Goal: Task Accomplishment & Management: Manage account settings

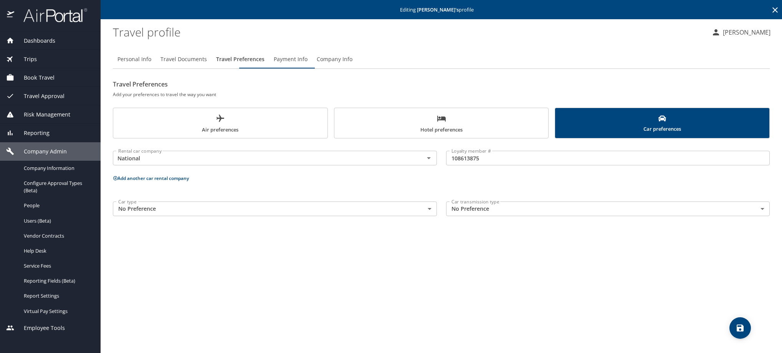
click at [772, 9] on icon at bounding box center [775, 9] width 9 height 9
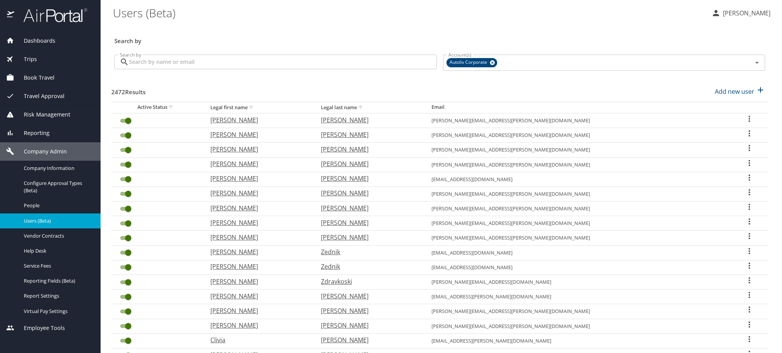
click at [283, 68] on input "Search by" at bounding box center [283, 62] width 308 height 15
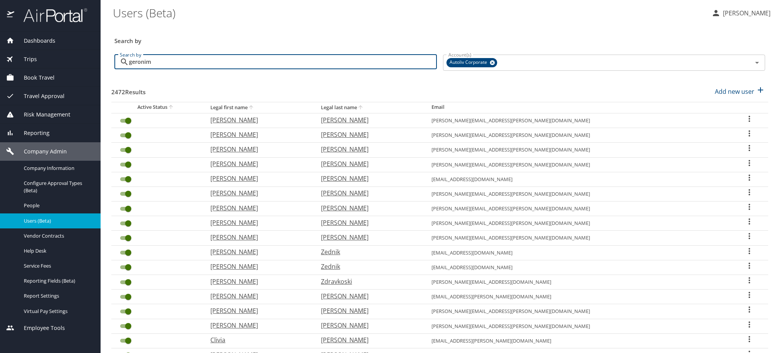
type input "geronimo"
checkbox input "false"
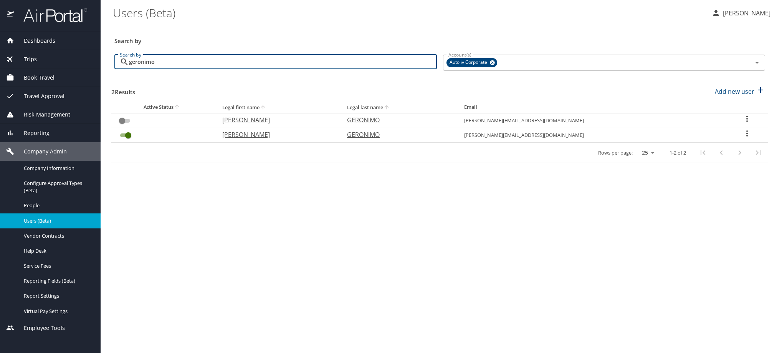
drag, startPoint x: 211, startPoint y: 70, endPoint x: 114, endPoint y: 70, distance: 96.8
click at [114, 69] on div "geronimo Search by" at bounding box center [275, 62] width 323 height 15
paste input "[EMAIL_ADDRESS][PERSON_NAME][DOMAIN_NAME]"
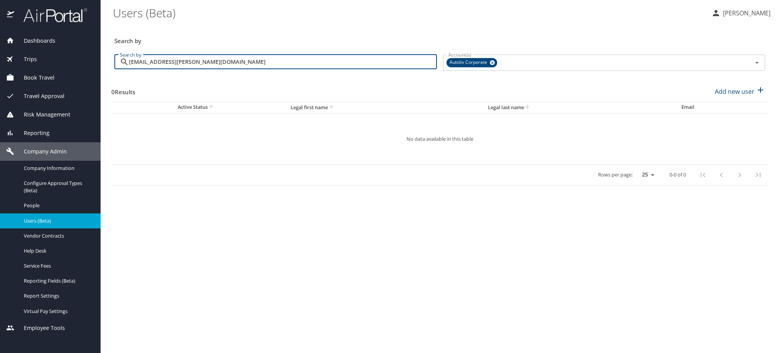
drag, startPoint x: 283, startPoint y: 73, endPoint x: 126, endPoint y: 70, distance: 157.5
click at [126, 69] on div "[EMAIL_ADDRESS][PERSON_NAME][DOMAIN_NAME] Search by" at bounding box center [275, 62] width 323 height 15
paste input "[PERSON_NAME][DEMOGRAPHIC_DATA][PERSON_NAME]"
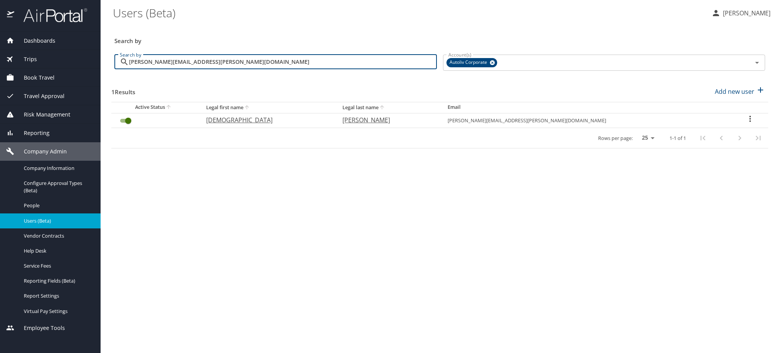
drag, startPoint x: 240, startPoint y: 66, endPoint x: 110, endPoint y: 67, distance: 130.2
click at [110, 67] on main "Users (Beta) [PERSON_NAME] Search by Search by [PERSON_NAME][EMAIL_ADDRESS][PER…" at bounding box center [442, 176] width 682 height 353
paste input "geronimo.[PERSON_NAME]"
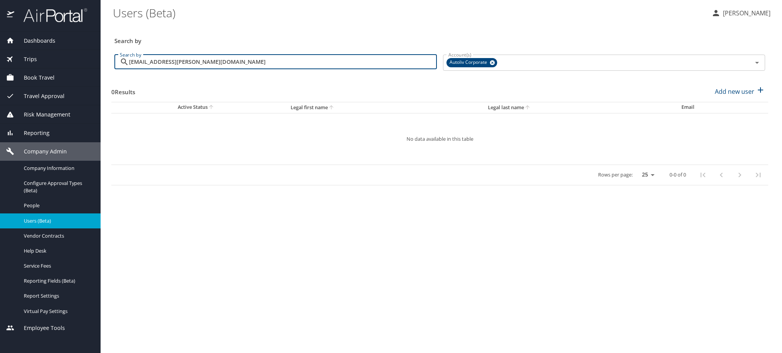
drag, startPoint x: 312, startPoint y: 68, endPoint x: 105, endPoint y: 70, distance: 207.4
click at [105, 70] on main "Users (Beta) [PERSON_NAME] Search by Search by [PERSON_NAME][EMAIL_ADDRESS][DOM…" at bounding box center [442, 176] width 682 height 353
paste input "[PERSON_NAME][DEMOGRAPHIC_DATA][PERSON_NAME]"
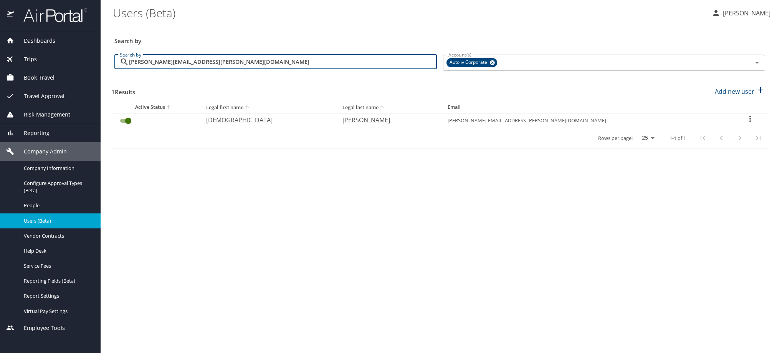
type input "[PERSON_NAME][EMAIL_ADDRESS][PERSON_NAME][DOMAIN_NAME]"
click at [746, 123] on icon "User Search Table" at bounding box center [750, 118] width 9 height 9
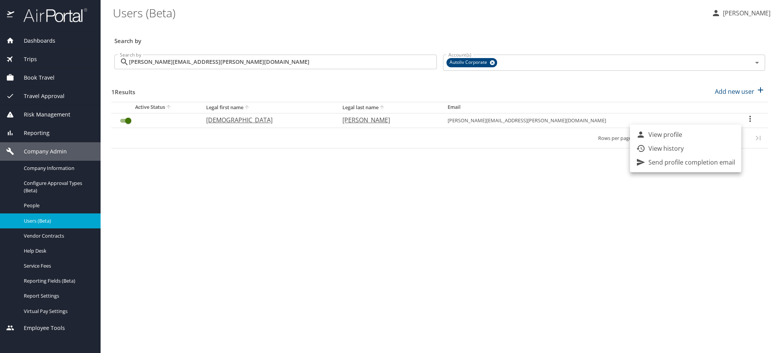
click at [721, 133] on li "View profile" at bounding box center [685, 135] width 111 height 14
select select "US"
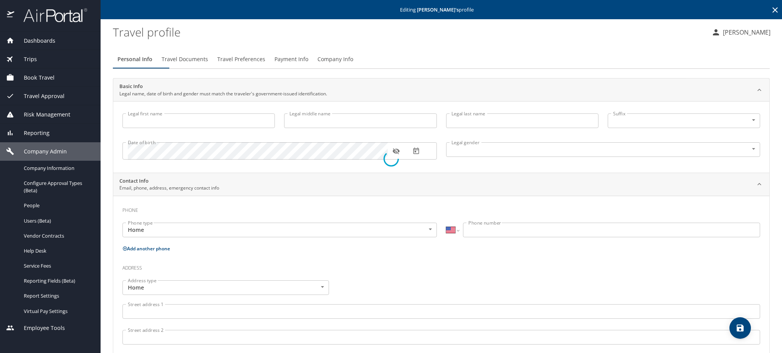
type input "[DEMOGRAPHIC_DATA]"
type input "[PERSON_NAME]"
type input "[DEMOGRAPHIC_DATA]"
select select "TH"
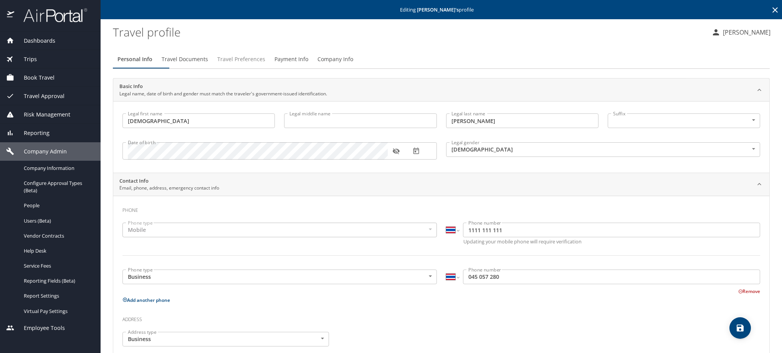
click at [261, 64] on span "Travel Preferences" at bounding box center [241, 60] width 48 height 10
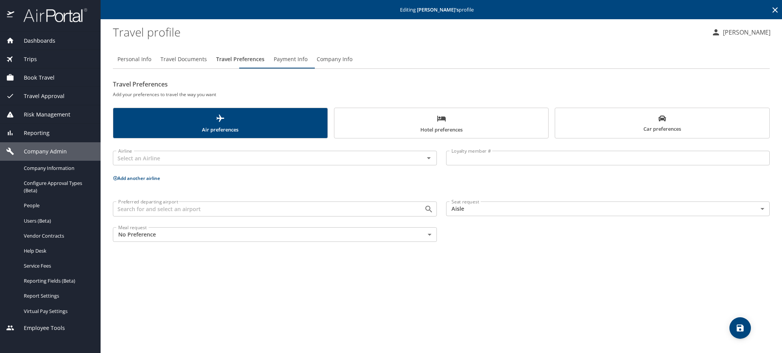
click at [149, 64] on span "Personal Info" at bounding box center [135, 60] width 34 height 10
select select "TH"
select select "US"
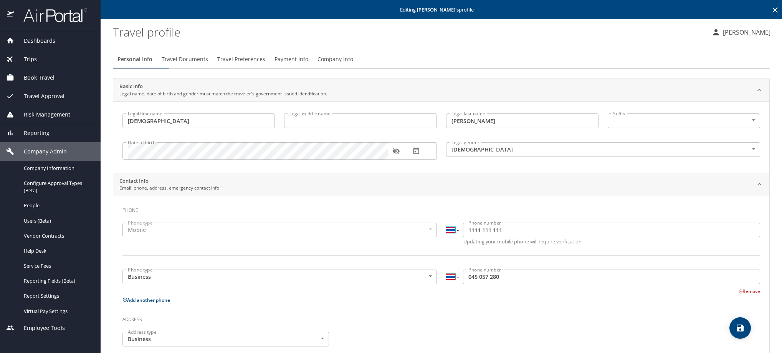
click at [448, 237] on select "International [GEOGRAPHIC_DATA] [GEOGRAPHIC_DATA] [GEOGRAPHIC_DATA] [GEOGRAPHIC…" at bounding box center [452, 229] width 13 height 15
select select "MX"
click at [446, 233] on select "International [GEOGRAPHIC_DATA] [GEOGRAPHIC_DATA] [GEOGRAPHIC_DATA] [GEOGRAPHIC…" at bounding box center [452, 229] width 13 height 15
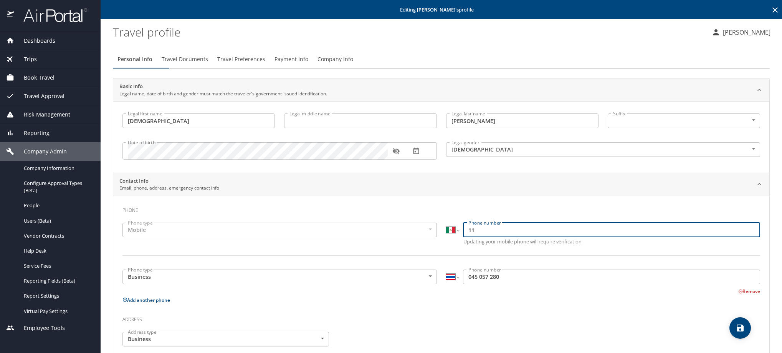
type input "1"
paste input "868 110 9257"
type input "868 110 9257"
click at [446, 284] on select "International [GEOGRAPHIC_DATA] [GEOGRAPHIC_DATA] [GEOGRAPHIC_DATA] [GEOGRAPHIC…" at bounding box center [452, 276] width 13 height 15
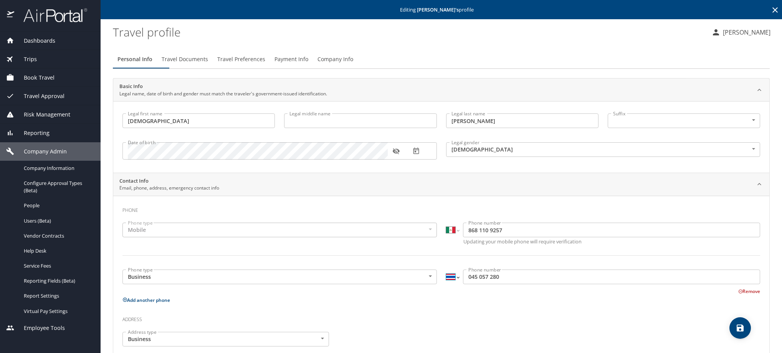
select select "MX"
click at [446, 284] on select "International [GEOGRAPHIC_DATA] [GEOGRAPHIC_DATA] [GEOGRAPHIC_DATA] [GEOGRAPHIC…" at bounding box center [452, 276] width 13 height 15
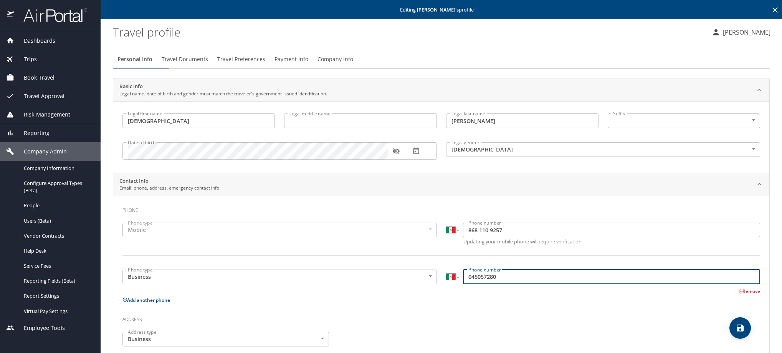
drag, startPoint x: 547, startPoint y: 290, endPoint x: 448, endPoint y: 293, distance: 98.4
click at [448, 284] on div "International [GEOGRAPHIC_DATA] [GEOGRAPHIC_DATA] [GEOGRAPHIC_DATA] [GEOGRAPHIC…" at bounding box center [603, 276] width 315 height 15
paste input "868 110 9257"
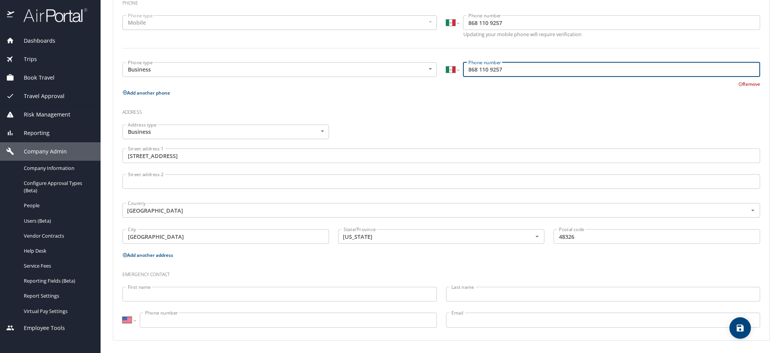
type input "868 110 9257"
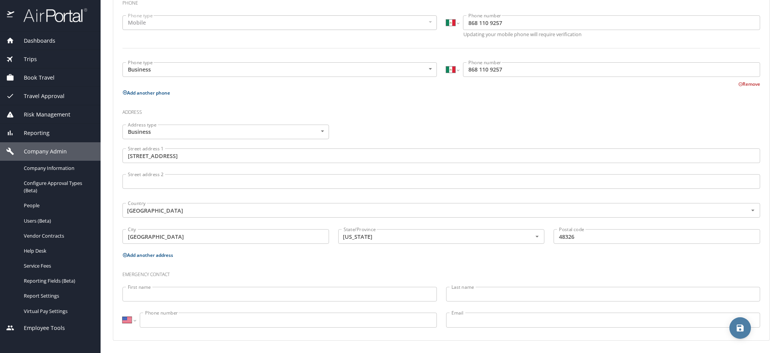
click at [741, 328] on icon "save" at bounding box center [740, 327] width 7 height 7
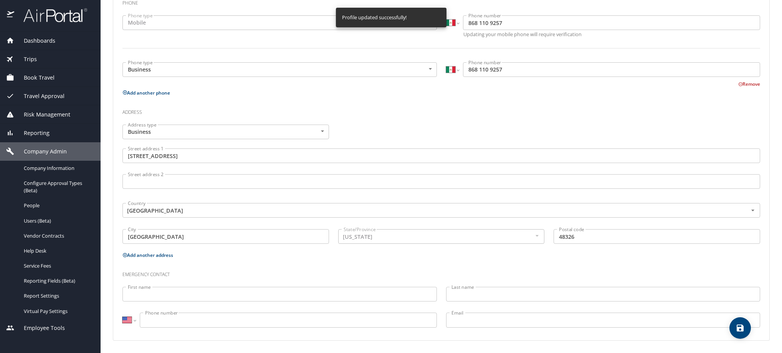
select select "MX"
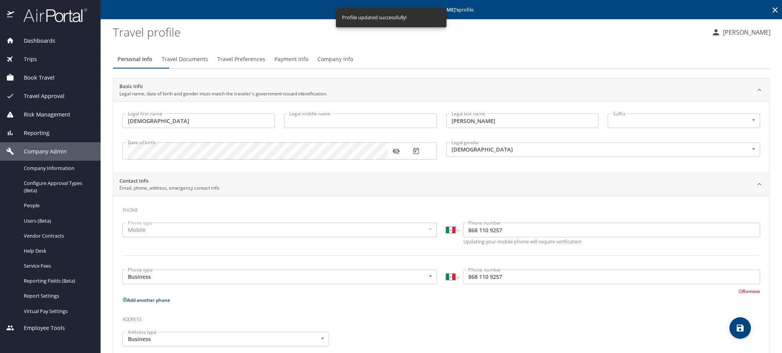
click at [265, 64] on span "Travel Preferences" at bounding box center [241, 60] width 48 height 10
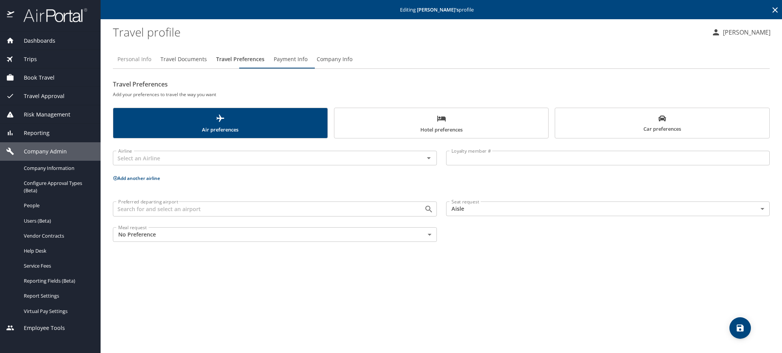
click at [142, 64] on span "Personal Info" at bounding box center [135, 60] width 34 height 10
select select "MX"
select select "US"
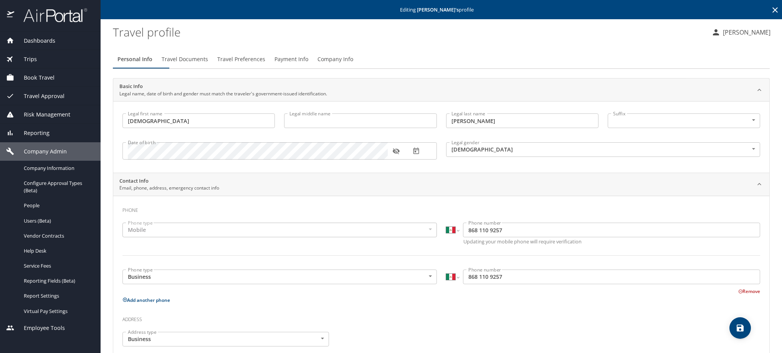
click at [391, 159] on button "button" at bounding box center [396, 150] width 17 height 17
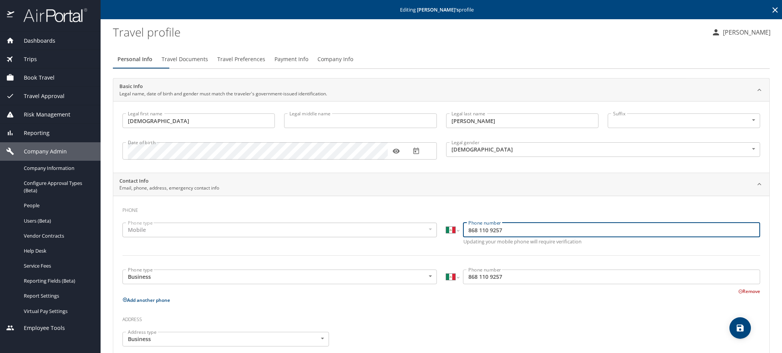
drag, startPoint x: 535, startPoint y: 243, endPoint x: 427, endPoint y: 242, distance: 107.2
click at [427, 242] on div "Phone type Mobile Mobile Phone type International [GEOGRAPHIC_DATA] [GEOGRAPHIC…" at bounding box center [441, 243] width 647 height 51
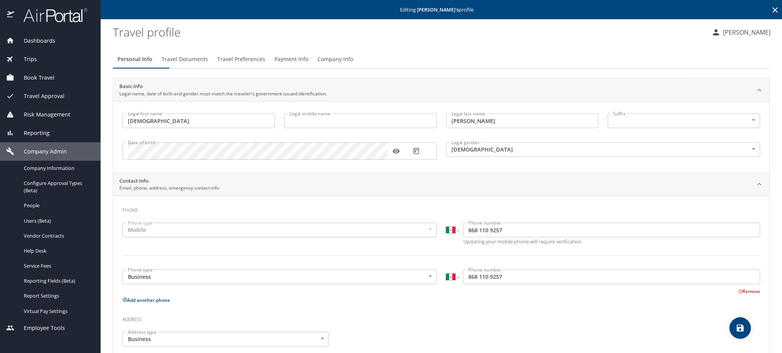
click at [773, 13] on icon at bounding box center [775, 9] width 5 height 5
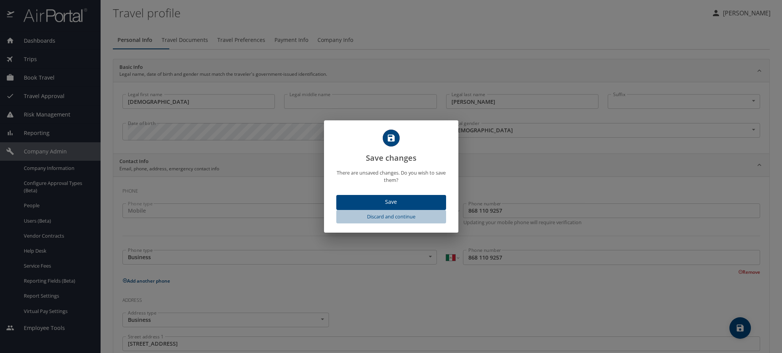
click at [414, 221] on span "Discard and continue" at bounding box center [392, 216] width 104 height 9
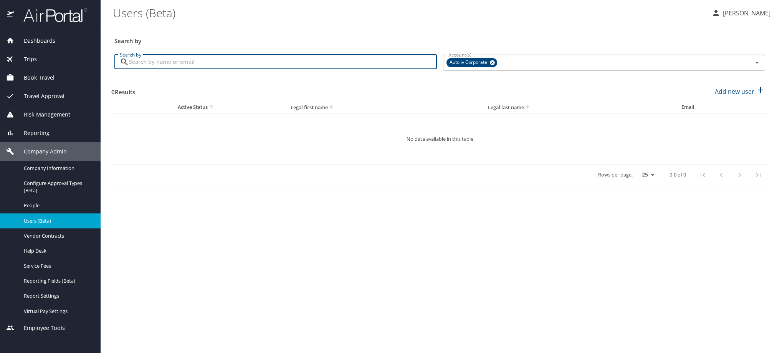
click at [255, 69] on input "Search by" at bounding box center [283, 62] width 308 height 15
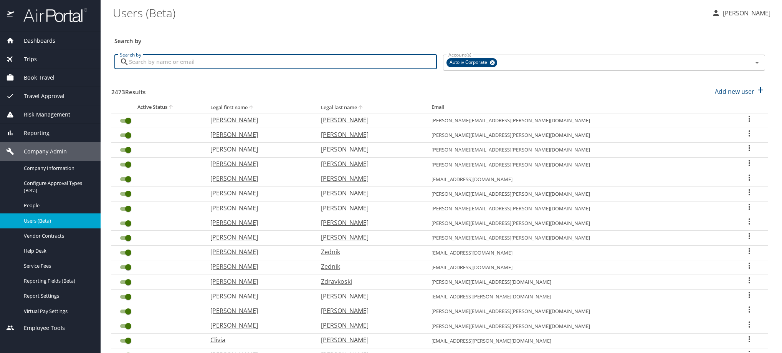
paste input "[EMAIL_ADDRESS][PERSON_NAME][DOMAIN_NAME]"
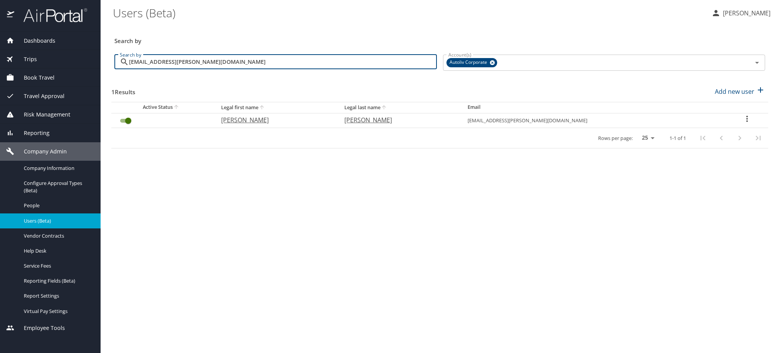
type input "[EMAIL_ADDRESS][PERSON_NAME][DOMAIN_NAME]"
click at [748, 123] on icon "User Search Table" at bounding box center [747, 118] width 9 height 9
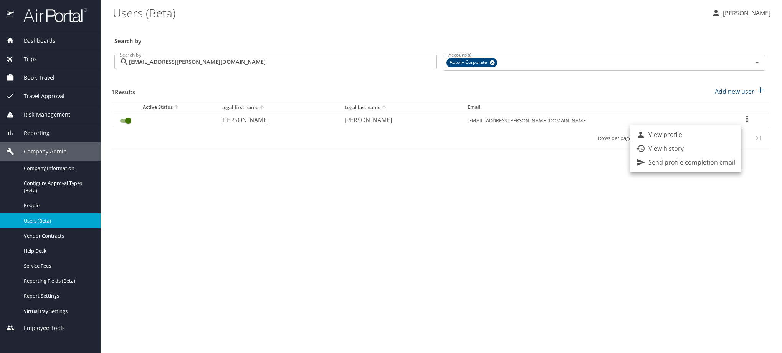
click at [727, 132] on li "View profile" at bounding box center [685, 135] width 111 height 14
select select "US"
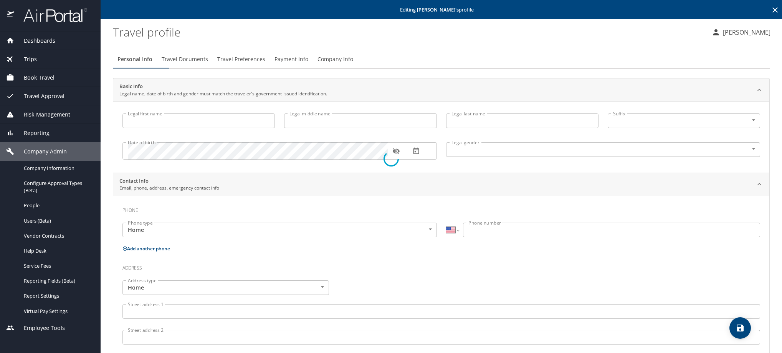
type input "[PERSON_NAME]"
type input "[DEMOGRAPHIC_DATA]"
select select "MX"
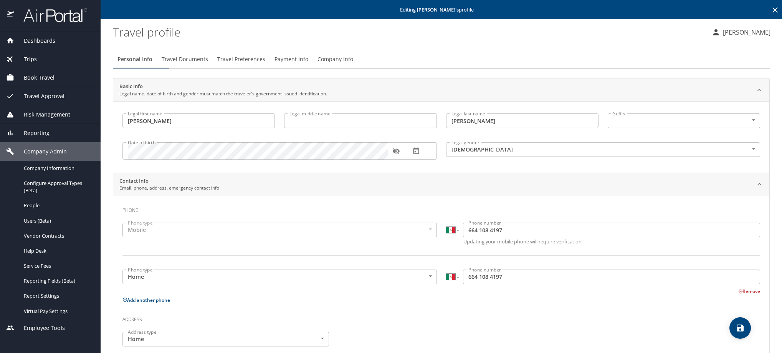
click at [265, 64] on span "Travel Preferences" at bounding box center [241, 60] width 48 height 10
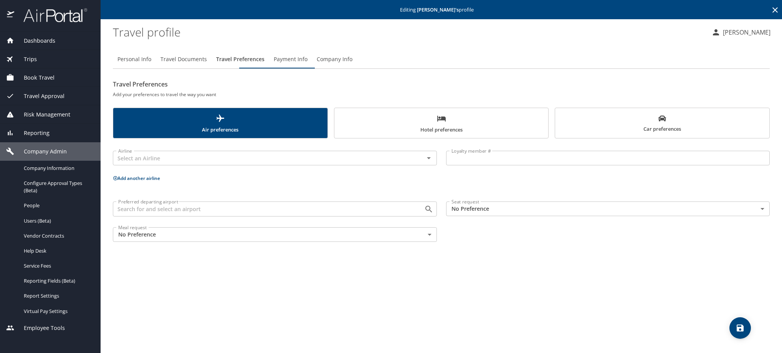
click at [491, 232] on body "Dashboards AirPortal 360™ Manager My Travel Dashboard Trips Airtinerary® Lookup…" at bounding box center [391, 176] width 782 height 353
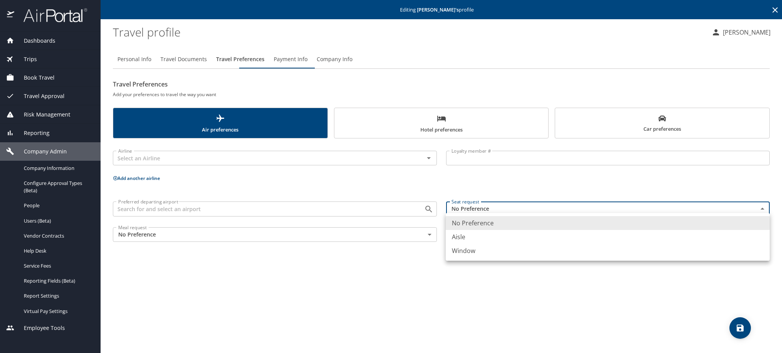
click at [148, 65] on div at bounding box center [391, 176] width 782 height 353
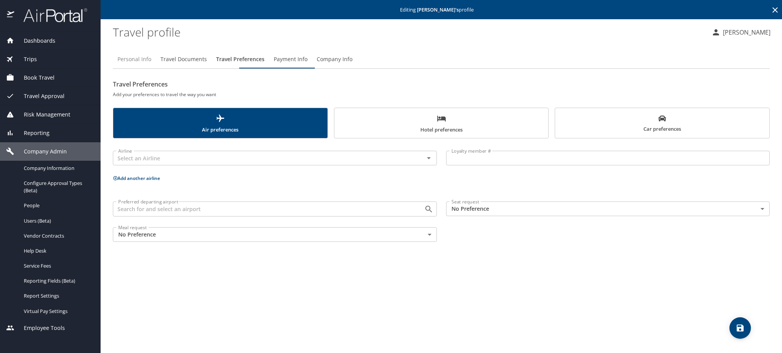
click at [148, 64] on span "Personal Info" at bounding box center [135, 60] width 34 height 10
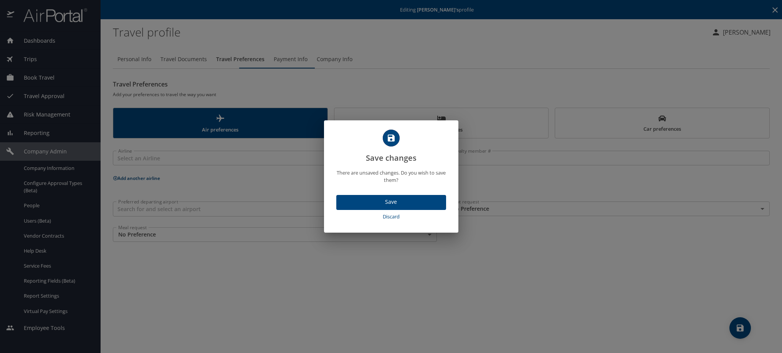
click at [398, 221] on span "Discard" at bounding box center [392, 216] width 104 height 9
select select "MX"
select select "US"
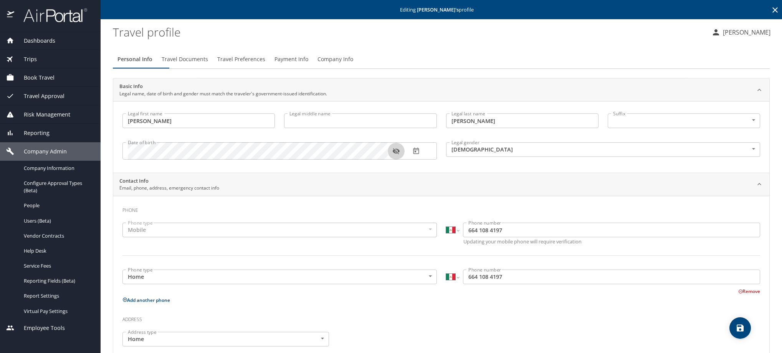
click at [396, 154] on icon "button" at bounding box center [396, 151] width 7 height 6
drag, startPoint x: 517, startPoint y: 132, endPoint x: 436, endPoint y: 132, distance: 80.7
click at [436, 132] on div "Legal first name [PERSON_NAME] first name Legal middle name Legal middle name L…" at bounding box center [441, 138] width 647 height 58
click at [771, 12] on icon at bounding box center [775, 9] width 9 height 9
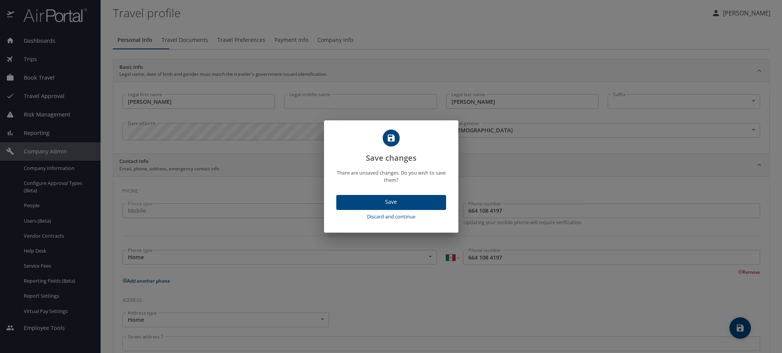
click at [394, 221] on span "Discard and continue" at bounding box center [392, 216] width 104 height 9
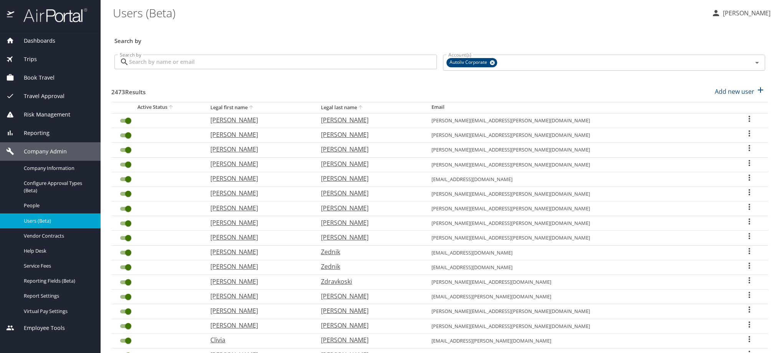
click at [184, 69] on input "Search by" at bounding box center [283, 62] width 308 height 15
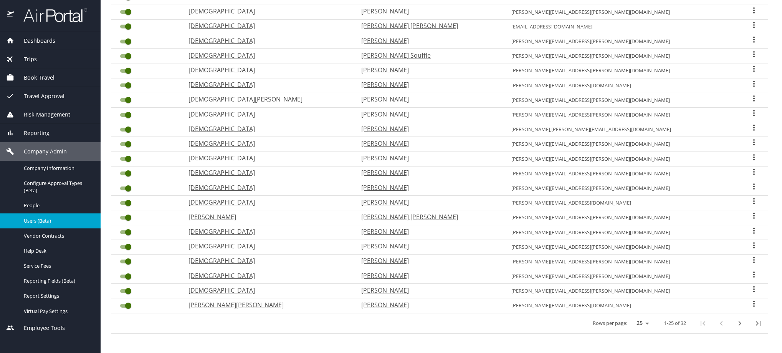
scroll to position [230, 0]
type input "[DEMOGRAPHIC_DATA]"
click at [750, 235] on icon "User Search Table" at bounding box center [754, 230] width 9 height 9
click at [722, 263] on li "View profile" at bounding box center [685, 264] width 111 height 14
select select "US"
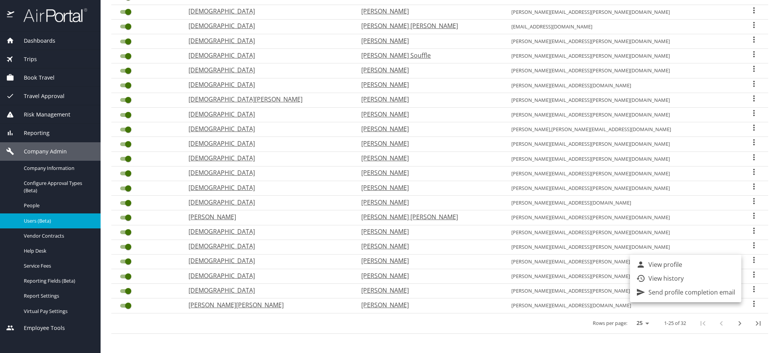
select select "US"
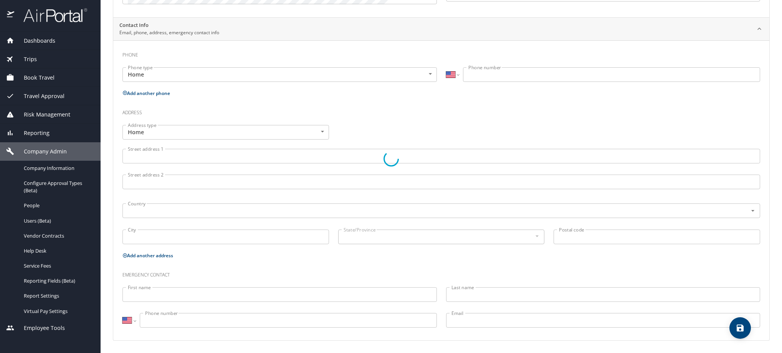
scroll to position [190, 0]
type input "[DEMOGRAPHIC_DATA]"
type input "[PERSON_NAME]"
type input "[DEMOGRAPHIC_DATA]"
select select "MX"
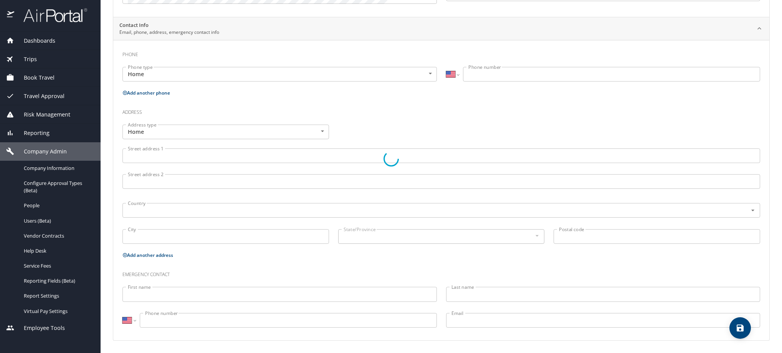
select select "MX"
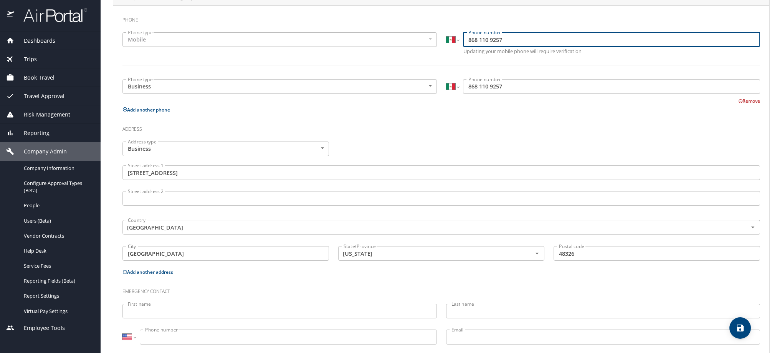
drag, startPoint x: 556, startPoint y: 56, endPoint x: 442, endPoint y: 51, distance: 113.4
click at [446, 47] on div "International [GEOGRAPHIC_DATA] [GEOGRAPHIC_DATA] [GEOGRAPHIC_DATA] [GEOGRAPHIC…" at bounding box center [603, 39] width 315 height 15
paste input "[PHONE_NUMBER]"
type input "[PHONE_NUMBER]"
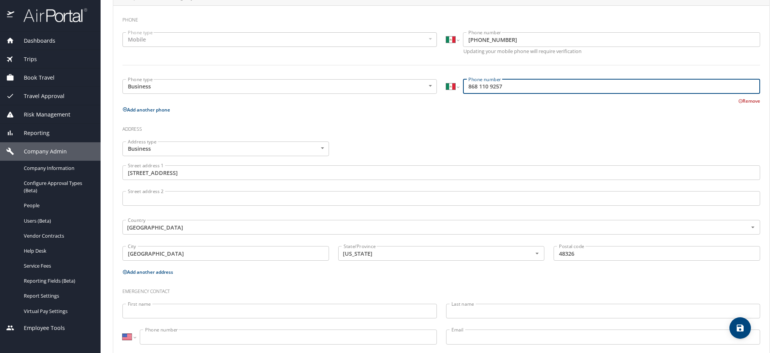
drag, startPoint x: 539, startPoint y: 105, endPoint x: 446, endPoint y: 105, distance: 92.9
click at [446, 94] on div "International [GEOGRAPHIC_DATA] [GEOGRAPHIC_DATA] [GEOGRAPHIC_DATA] [GEOGRAPHIC…" at bounding box center [603, 86] width 315 height 15
paste input "[PHONE_NUMBER]"
type input "[PHONE_NUMBER]"
click at [740, 331] on icon "save" at bounding box center [740, 327] width 9 height 9
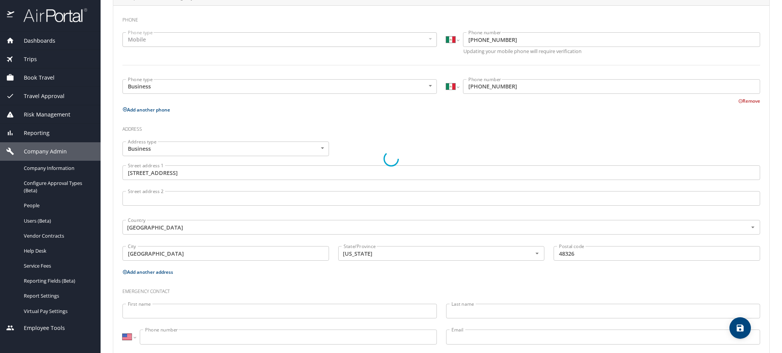
select select "MX"
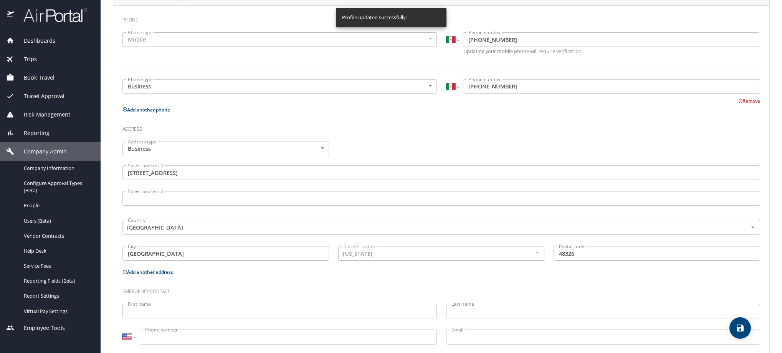
select select "MX"
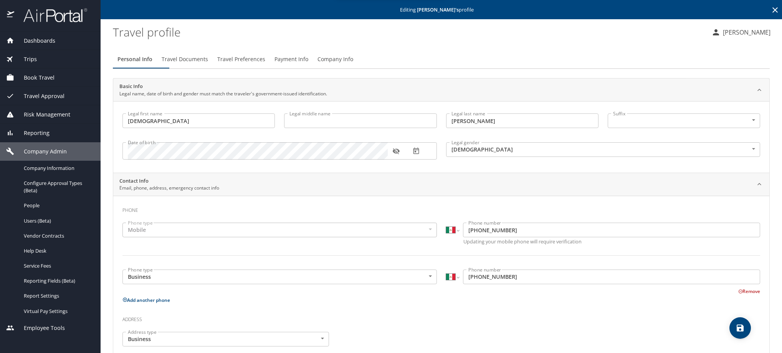
click at [773, 13] on icon at bounding box center [775, 9] width 5 height 5
